Goal: Task Accomplishment & Management: Complete application form

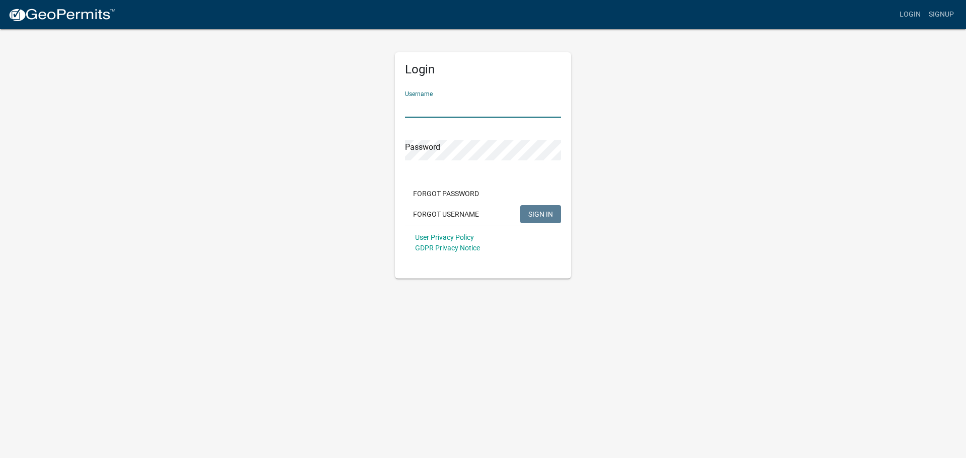
click at [423, 108] on input "Username" at bounding box center [483, 107] width 156 height 21
type input "dries"
click at [520, 205] on button "SIGN IN" at bounding box center [540, 214] width 41 height 18
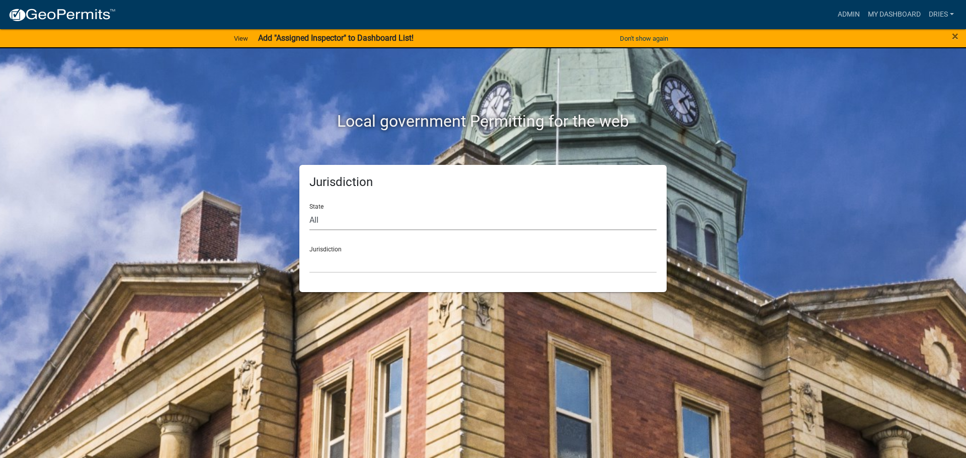
click at [384, 223] on select "All Colorado Georgia Indiana Iowa Kansas Minnesota Ohio South Carolina Wisconsin" at bounding box center [482, 220] width 347 height 21
select select "Iowa"
click at [309, 210] on select "All Colorado Georgia Indiana Iowa Kansas Minnesota Ohio South Carolina Wisconsin" at bounding box center [482, 220] width 347 height 21
click at [361, 266] on select "Boone County, Iowa Butler County, Iowa Cerro Gordo County, Iowa City of Harlan,…" at bounding box center [482, 263] width 347 height 21
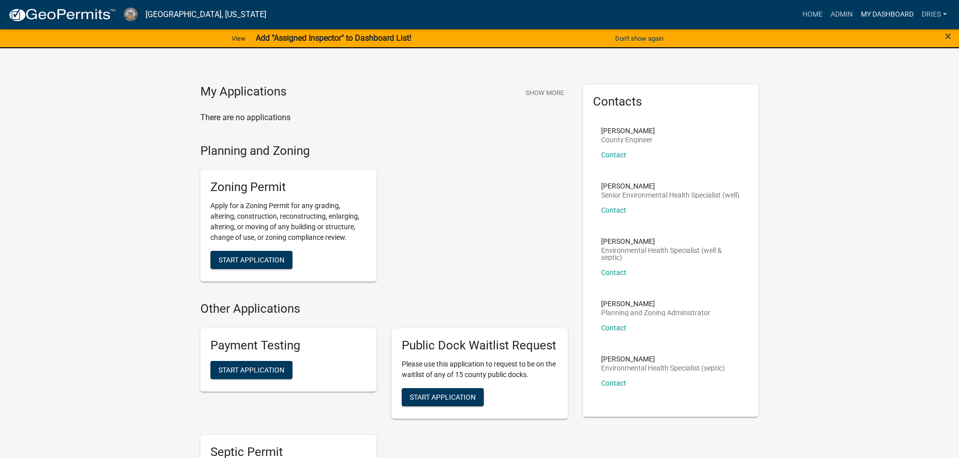
click at [885, 14] on link "My Dashboard" at bounding box center [886, 14] width 61 height 19
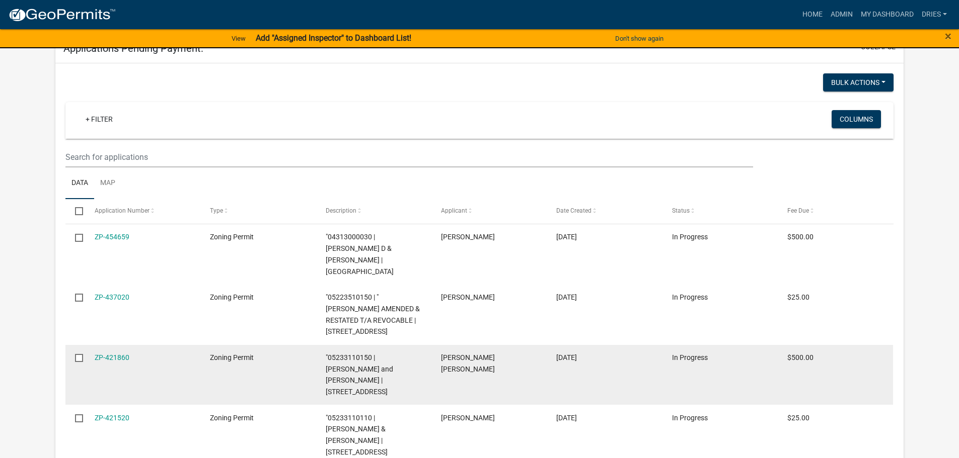
scroll to position [190, 0]
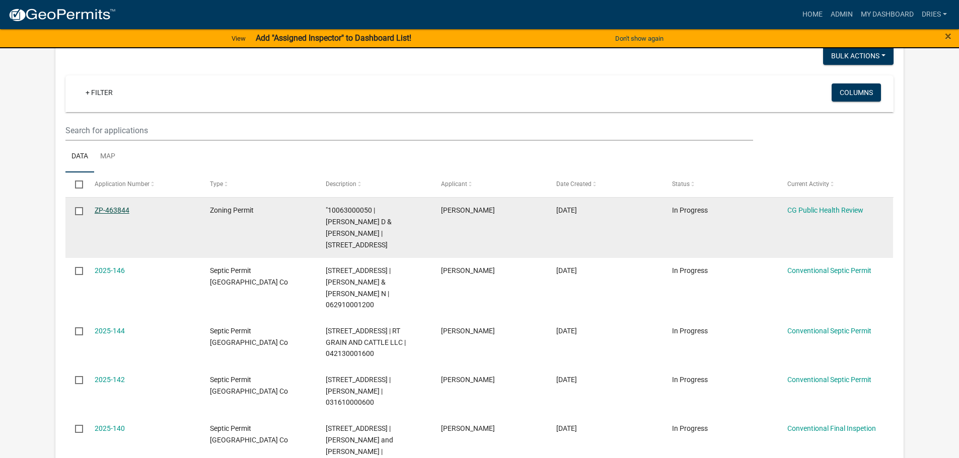
click at [114, 206] on link "ZP-463844" at bounding box center [112, 210] width 35 height 8
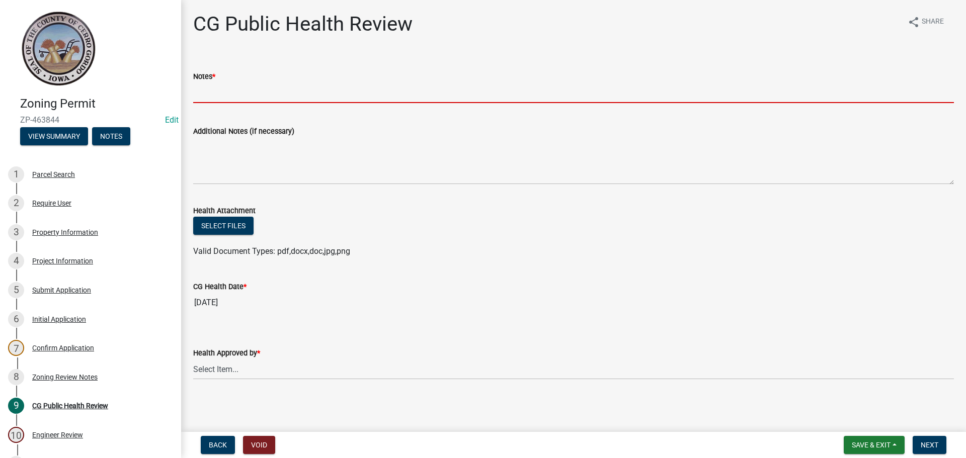
click at [226, 95] on input "Notes *" at bounding box center [573, 93] width 761 height 21
type input "NA"
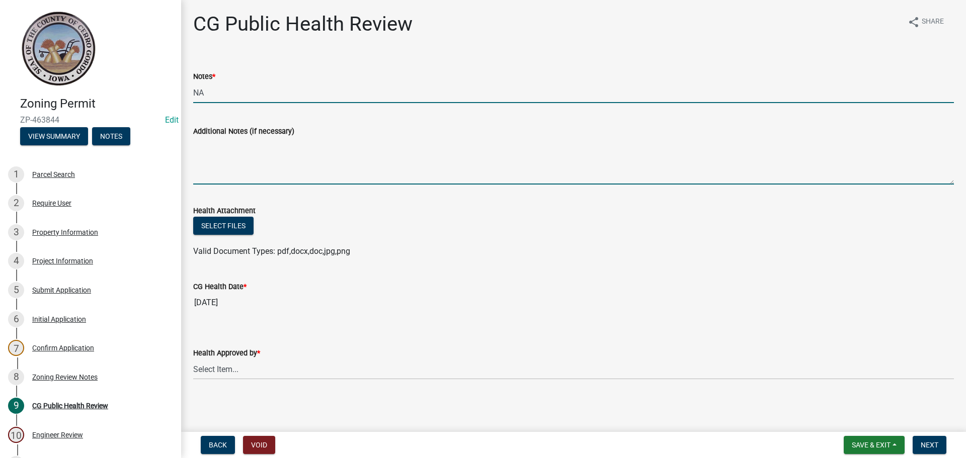
click at [211, 157] on textarea "Additional Notes (if necessary)" at bounding box center [573, 160] width 761 height 47
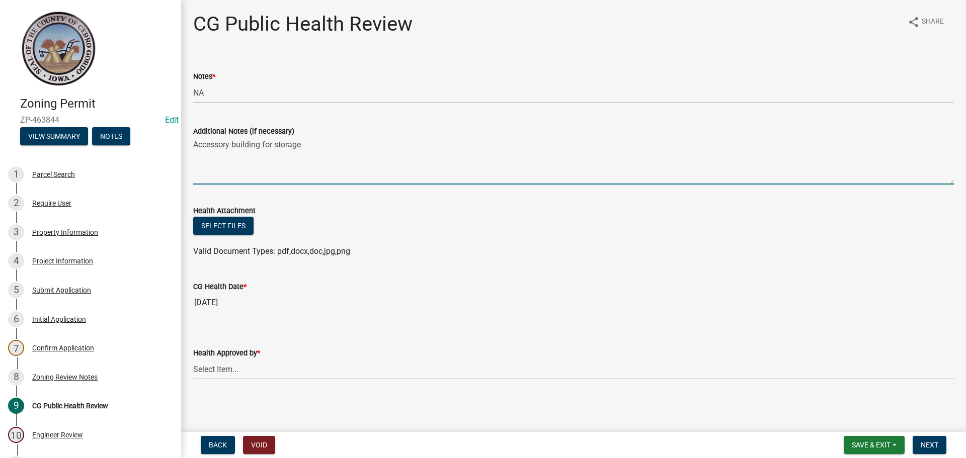
type textarea "Accessory building for storage"
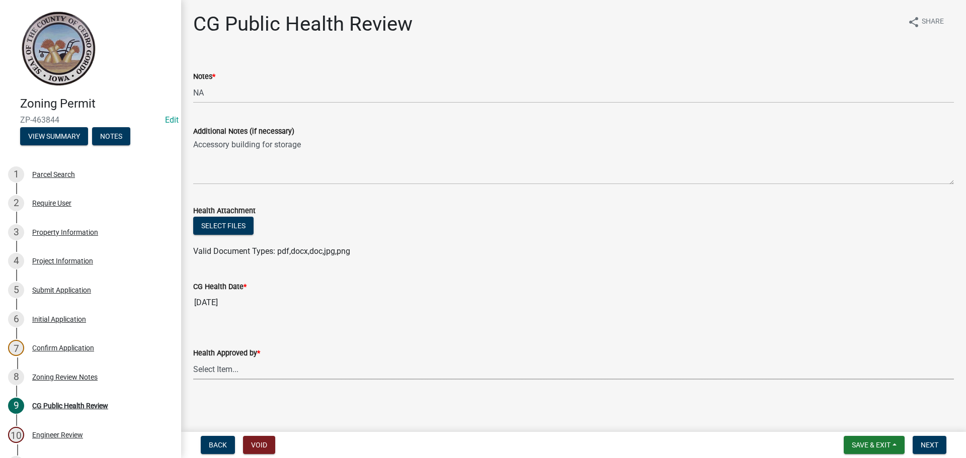
click at [272, 369] on select "Select Item... [PERSON_NAME] [PERSON_NAME] [PERSON_NAME]" at bounding box center [573, 369] width 761 height 21
click at [193, 359] on select "Select Item... [PERSON_NAME] [PERSON_NAME] [PERSON_NAME]" at bounding box center [573, 369] width 761 height 21
select select "037176cc-34bf-4da4-b28d-ae68c61bb9b8"
click at [938, 447] on span "Next" at bounding box center [930, 445] width 18 height 8
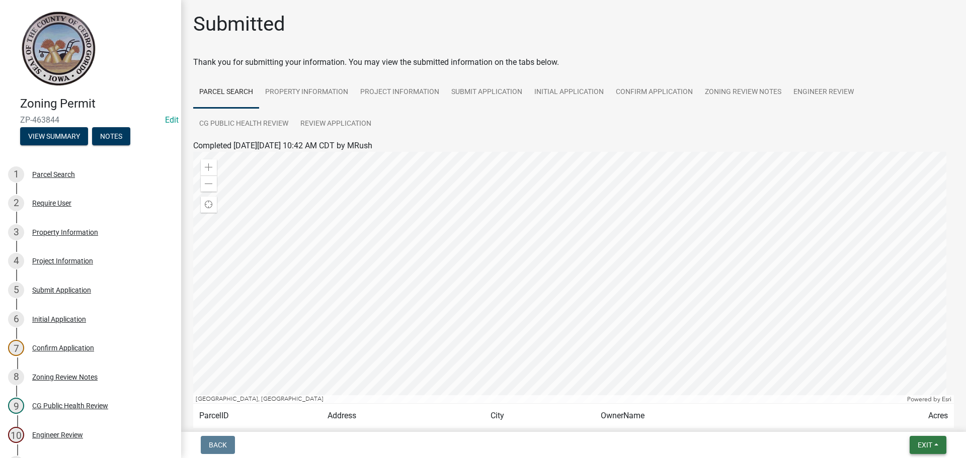
click at [926, 447] on span "Exit" at bounding box center [925, 445] width 15 height 8
click at [923, 421] on button "Save & Exit" at bounding box center [906, 419] width 81 height 24
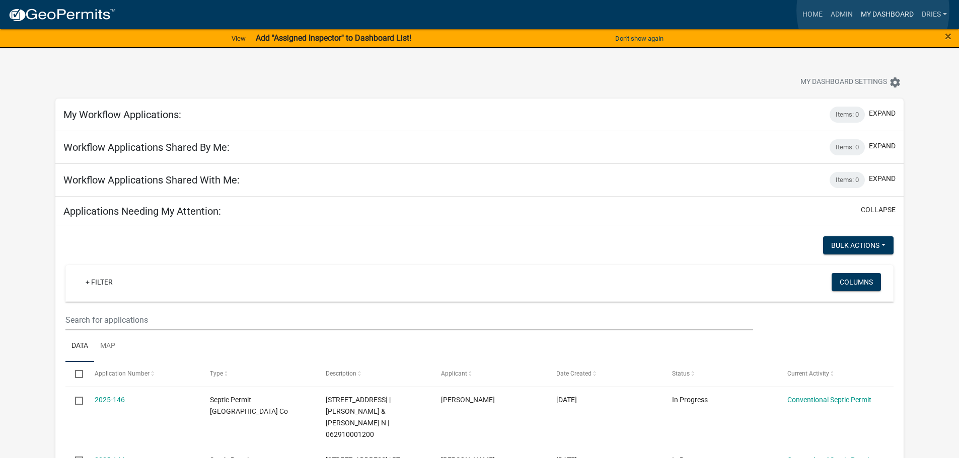
click at [873, 11] on link "My Dashboard" at bounding box center [886, 14] width 61 height 19
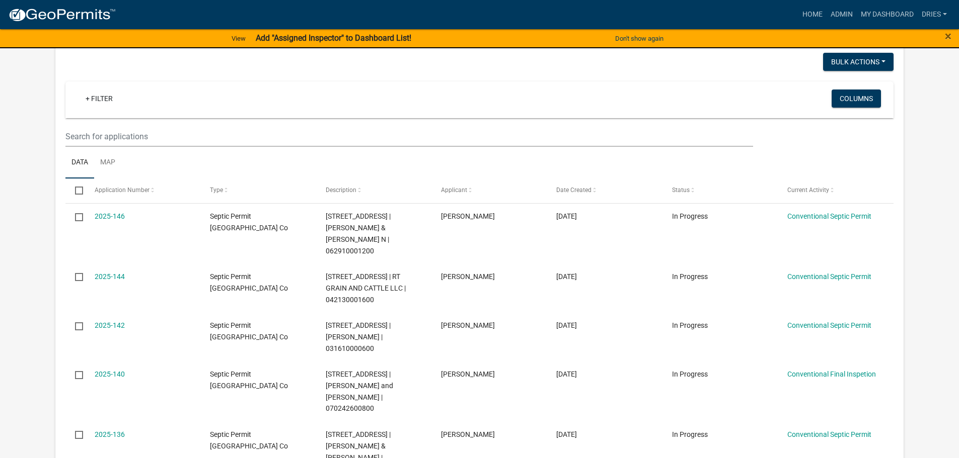
scroll to position [101, 0]
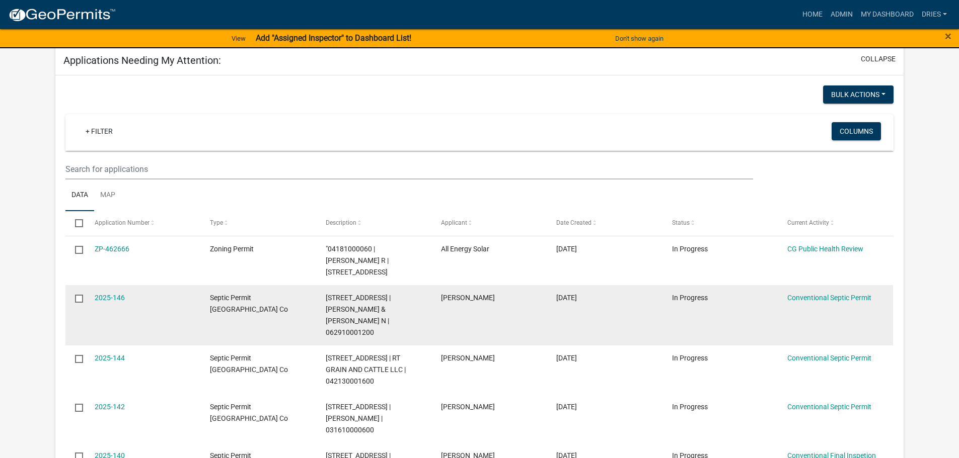
scroll to position [138, 0]
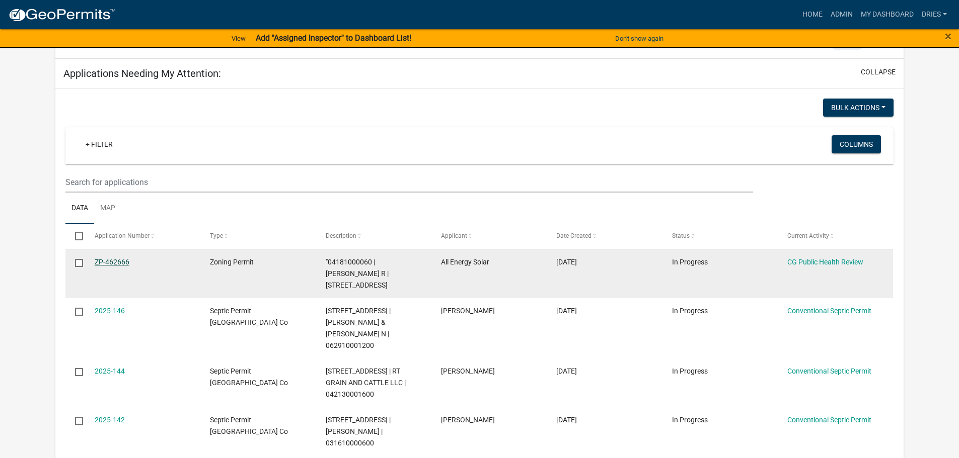
click at [121, 259] on link "ZP-462666" at bounding box center [112, 262] width 35 height 8
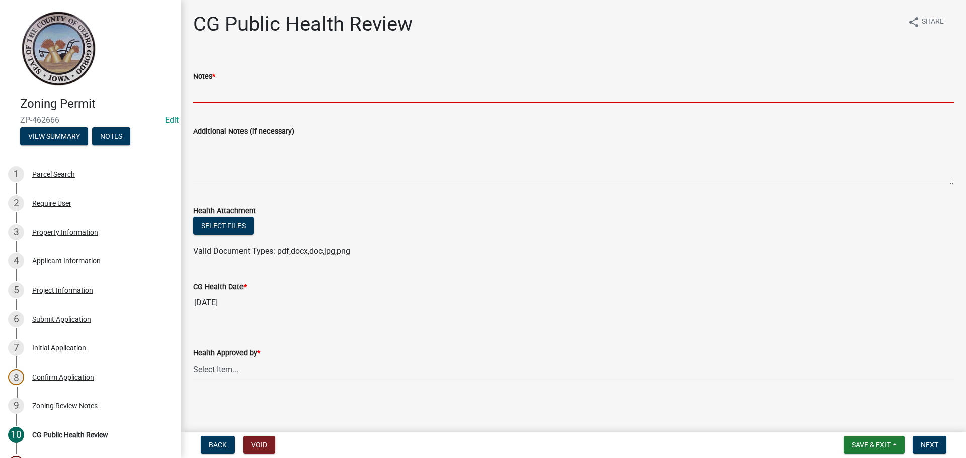
click at [218, 95] on input "Notes *" at bounding box center [573, 93] width 761 height 21
type input "NA"
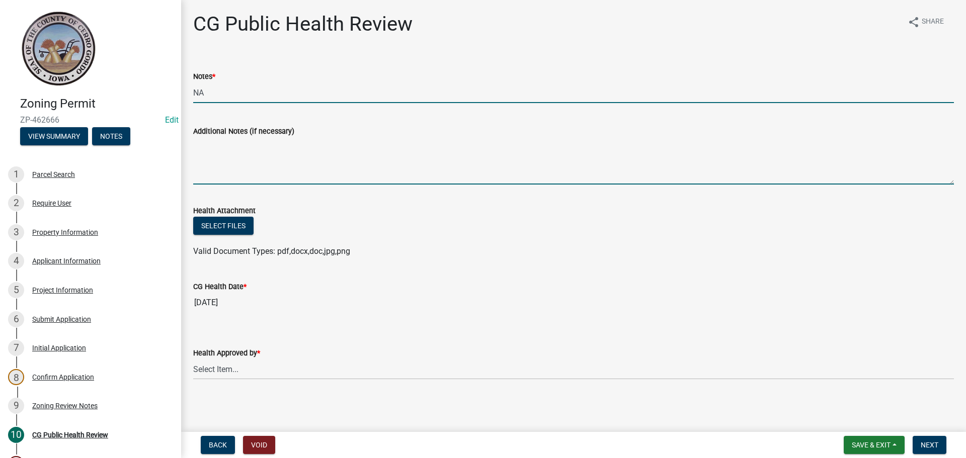
click at [229, 144] on textarea "Additional Notes (if necessary)" at bounding box center [573, 160] width 761 height 47
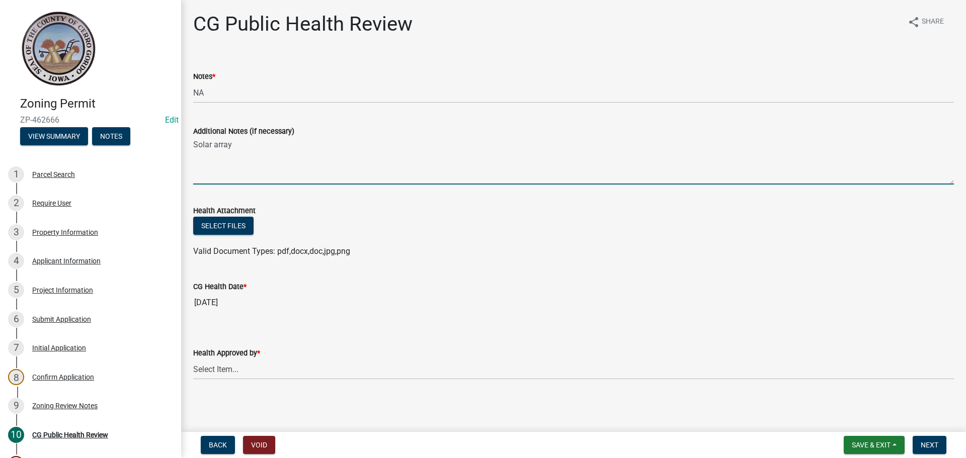
type textarea "Solar array"
click at [304, 374] on select "Select Item... [PERSON_NAME] [PERSON_NAME] [PERSON_NAME]" at bounding box center [573, 369] width 761 height 21
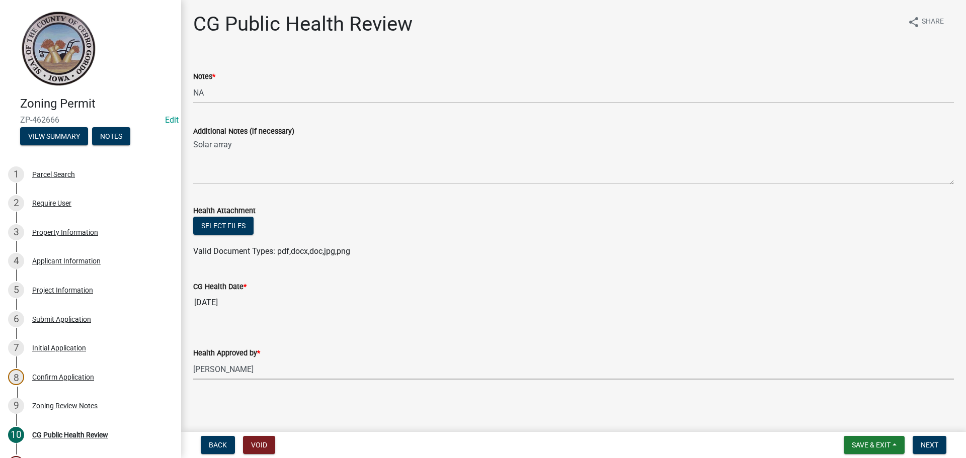
click at [193, 359] on select "Select Item... [PERSON_NAME] [PERSON_NAME] [PERSON_NAME]" at bounding box center [573, 369] width 761 height 21
select select "037176cc-34bf-4da4-b28d-ae68c61bb9b8"
click at [932, 443] on span "Next" at bounding box center [930, 445] width 18 height 8
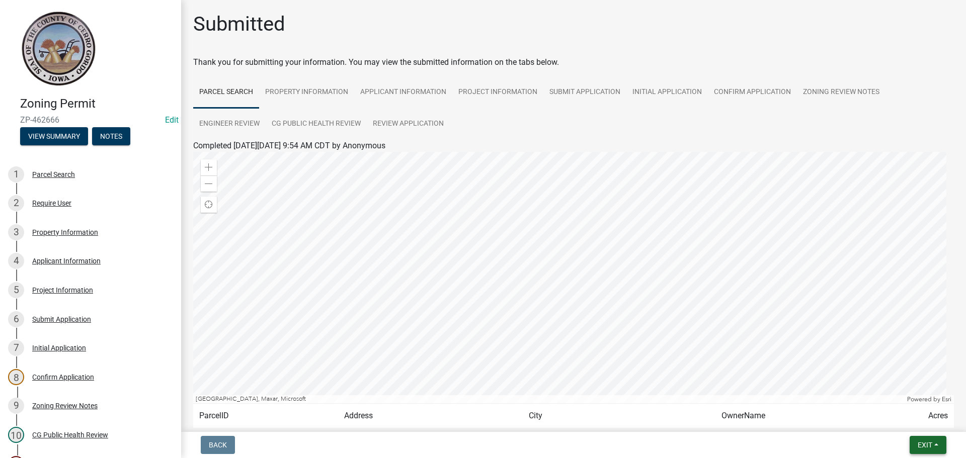
click at [938, 444] on button "Exit" at bounding box center [928, 445] width 37 height 18
click at [899, 421] on button "Save & Exit" at bounding box center [906, 419] width 81 height 24
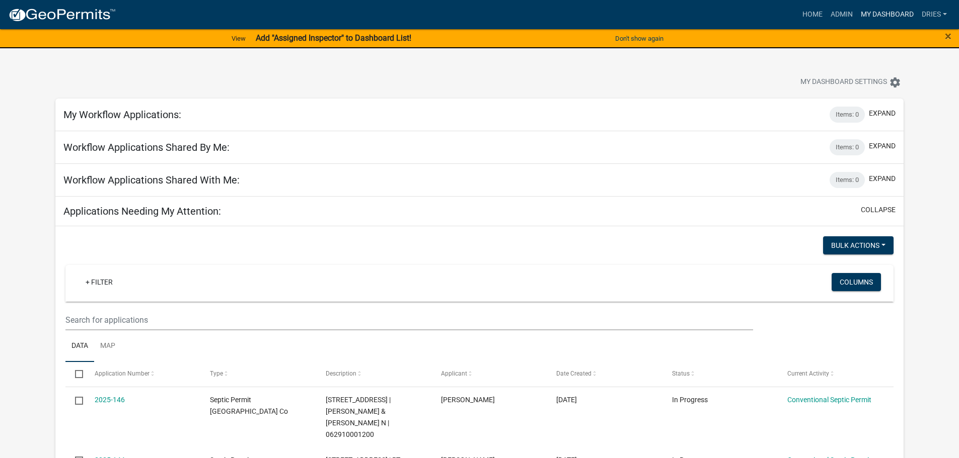
click at [876, 10] on link "My Dashboard" at bounding box center [886, 14] width 61 height 19
